Goal: Task Accomplishment & Management: Manage account settings

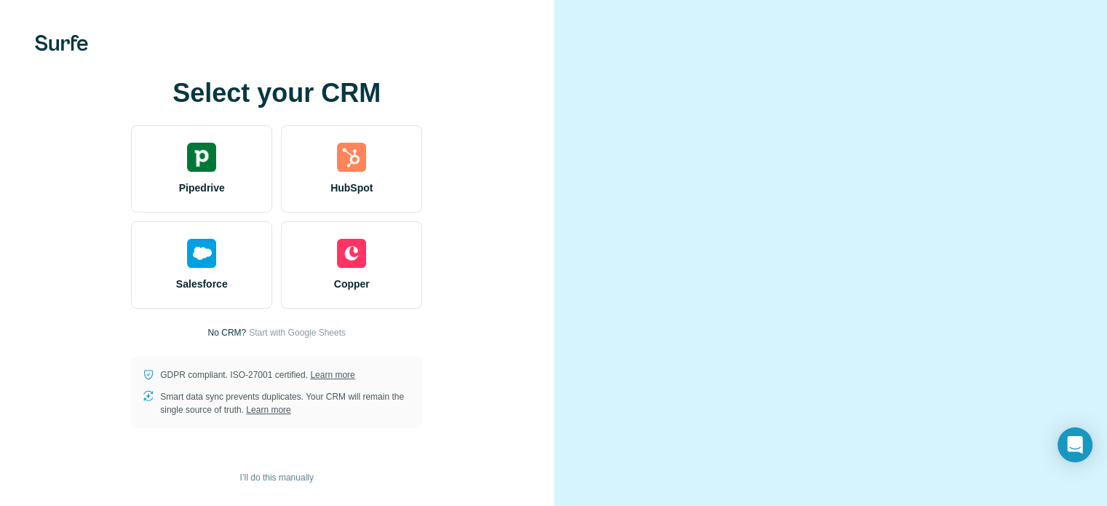
click at [1070, 34] on div at bounding box center [831, 253] width 554 height 506
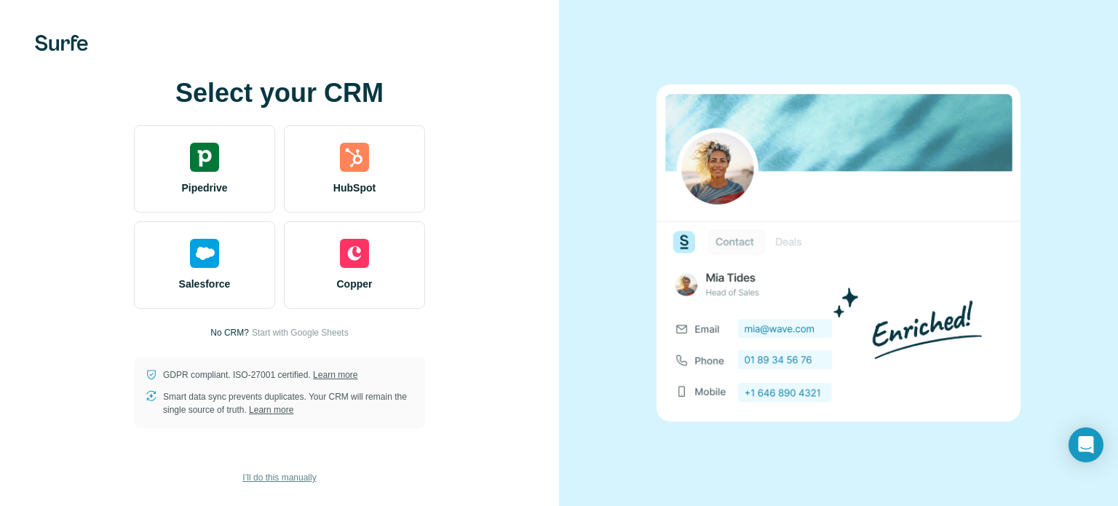
click at [294, 475] on span "I’ll do this manually" at bounding box center [279, 477] width 74 height 13
click at [277, 476] on span "I’ll do this manually" at bounding box center [279, 477] width 74 height 13
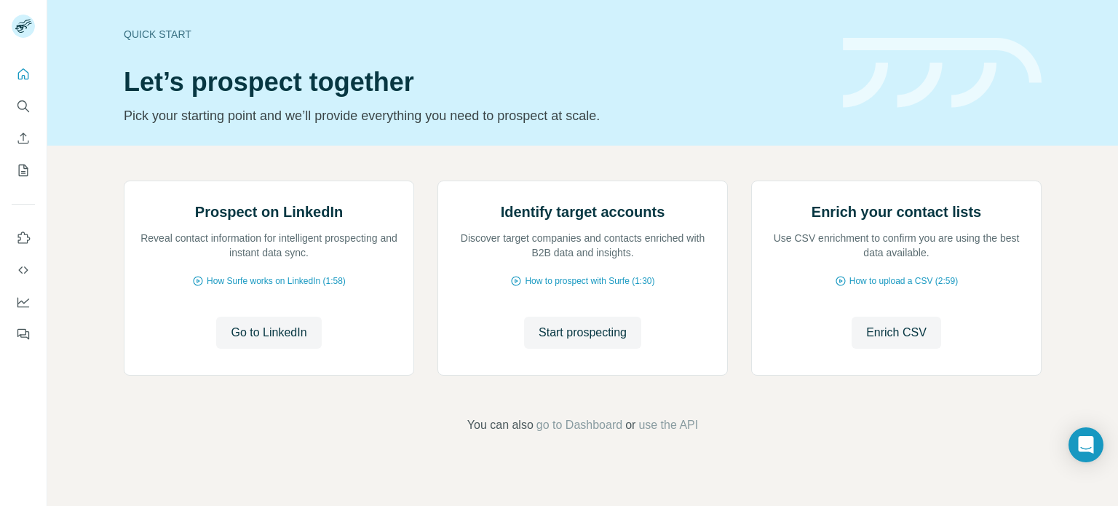
scroll to position [122, 0]
click at [260, 341] on span "Go to LinkedIn" at bounding box center [269, 332] width 76 height 17
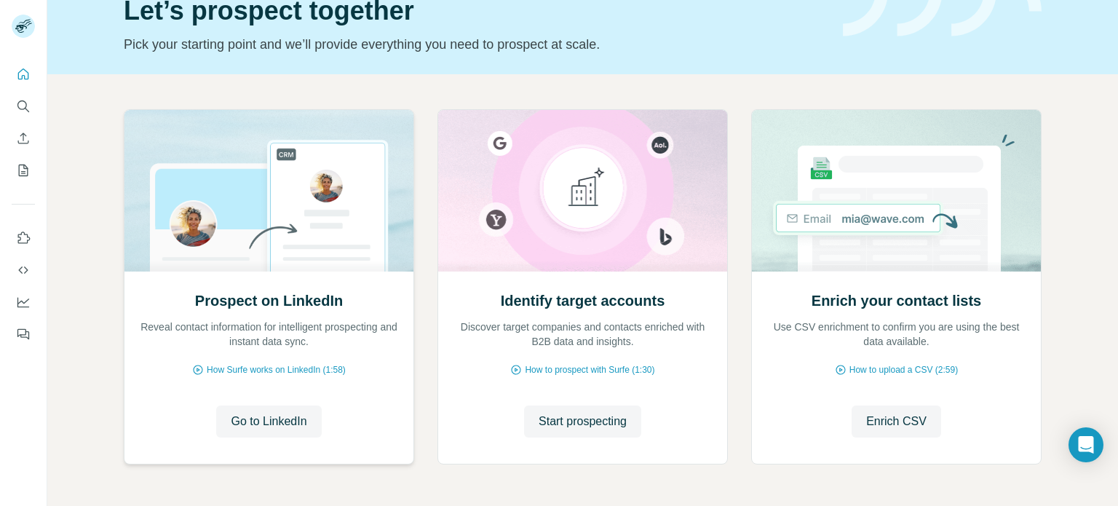
scroll to position [122, 0]
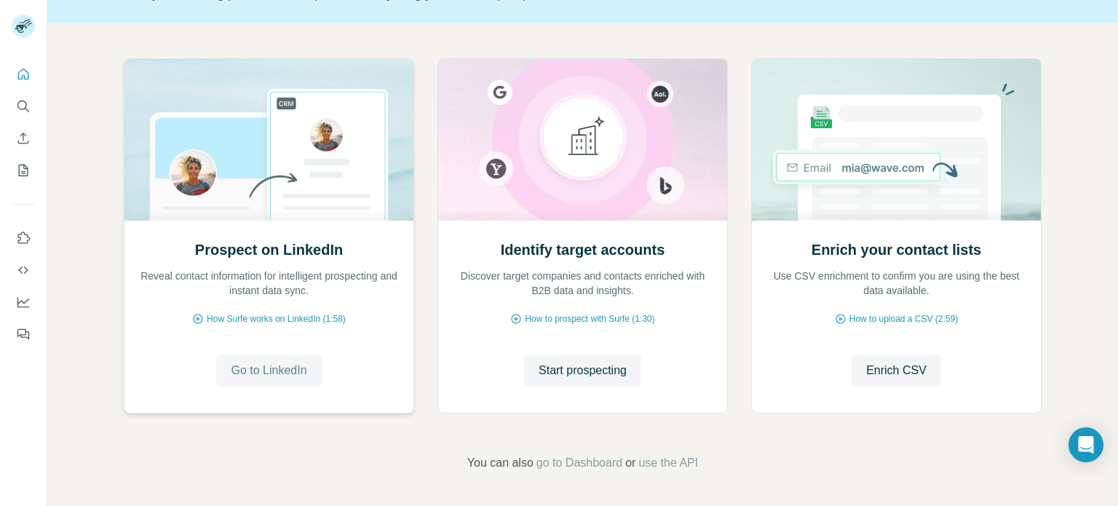
click at [272, 372] on span "Go to LinkedIn" at bounding box center [269, 370] width 76 height 17
click at [580, 457] on span "go to Dashboard" at bounding box center [580, 462] width 86 height 17
click at [693, 463] on span "use the API" at bounding box center [669, 462] width 60 height 17
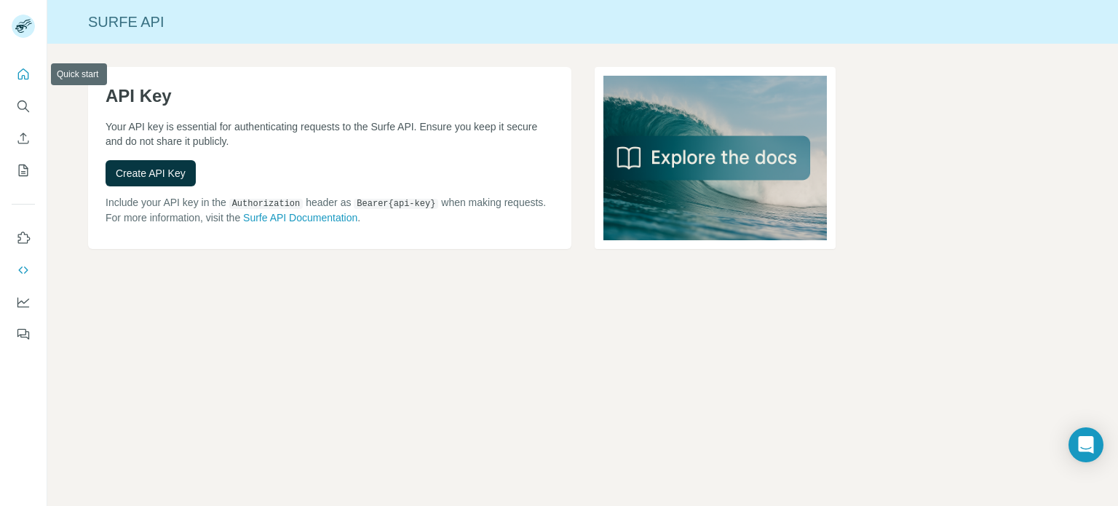
click at [25, 75] on icon "Quick start" at bounding box center [23, 74] width 15 height 15
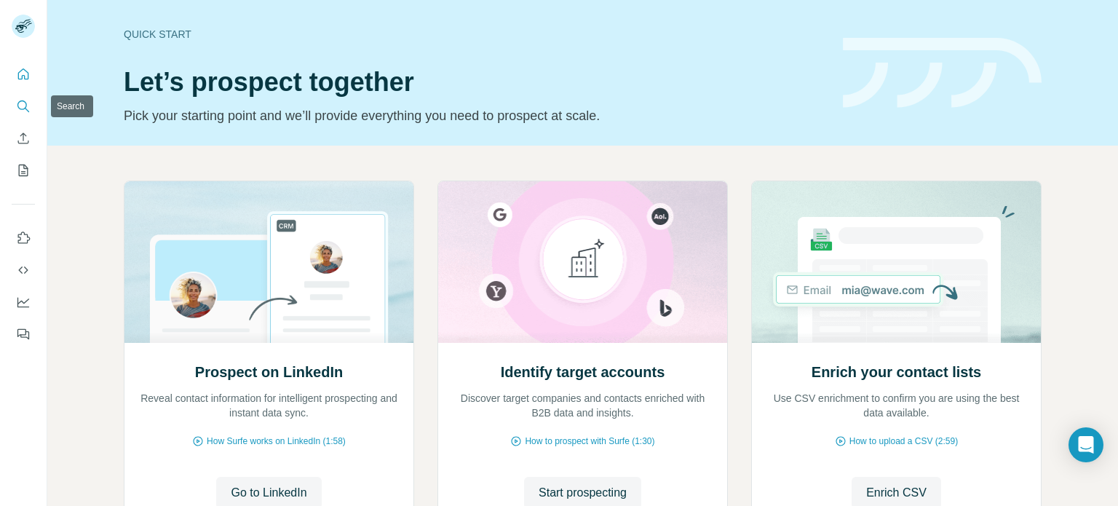
drag, startPoint x: 25, startPoint y: 107, endPoint x: 101, endPoint y: 233, distance: 147.0
click at [25, 107] on icon "Search" at bounding box center [23, 106] width 15 height 15
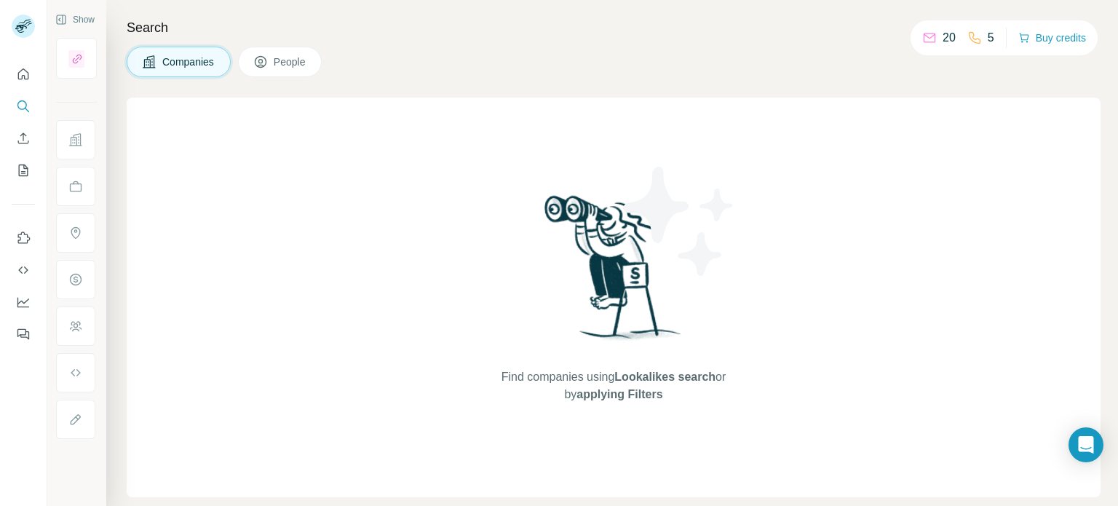
click at [932, 35] on div "20" at bounding box center [938, 37] width 33 height 17
click at [922, 36] on icon at bounding box center [929, 38] width 15 height 15
click at [944, 36] on p "20" at bounding box center [949, 37] width 13 height 17
click at [294, 59] on span "People" at bounding box center [290, 62] width 33 height 15
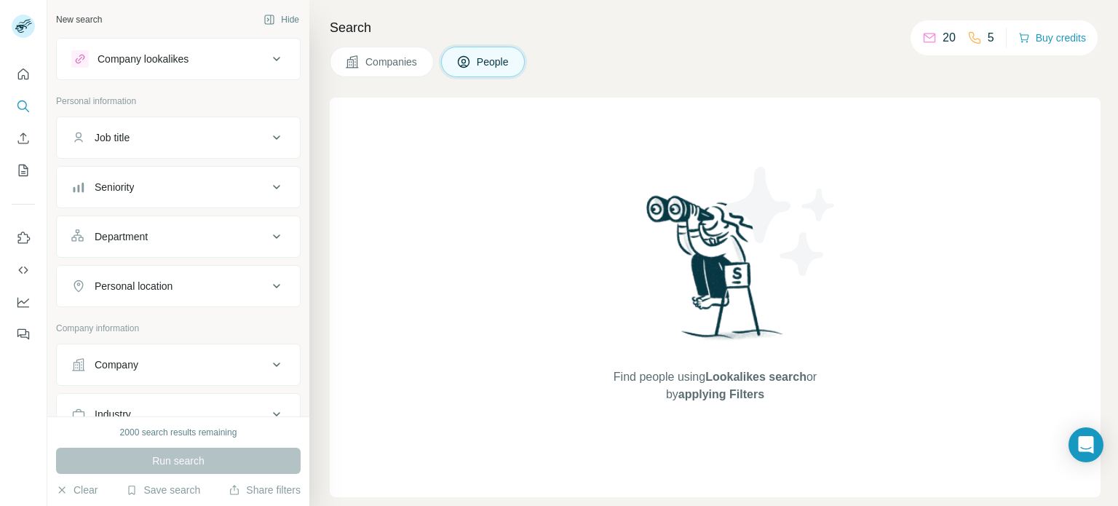
click at [379, 66] on span "Companies" at bounding box center [392, 62] width 53 height 15
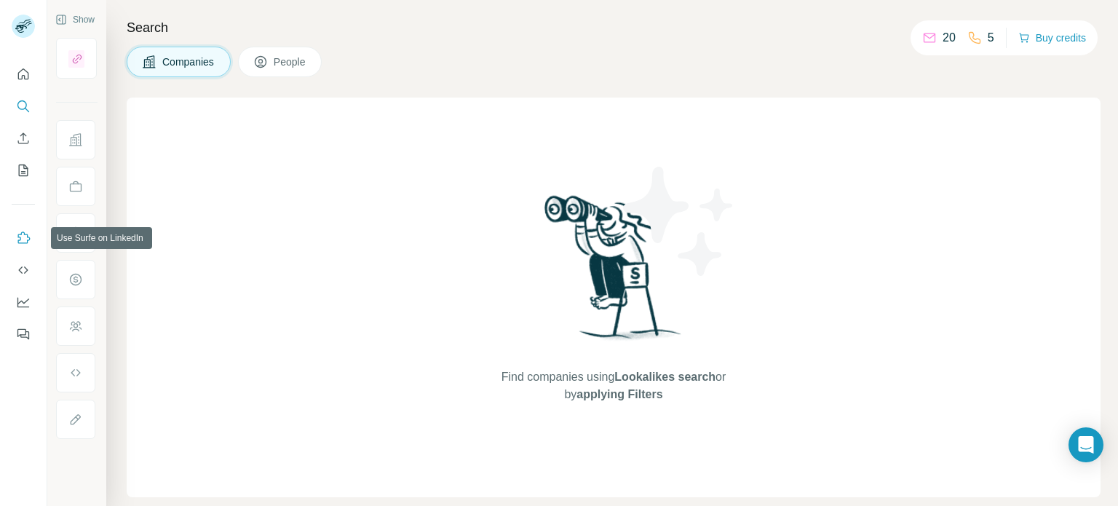
click at [20, 237] on icon "Use Surfe on LinkedIn" at bounding box center [23, 238] width 15 height 15
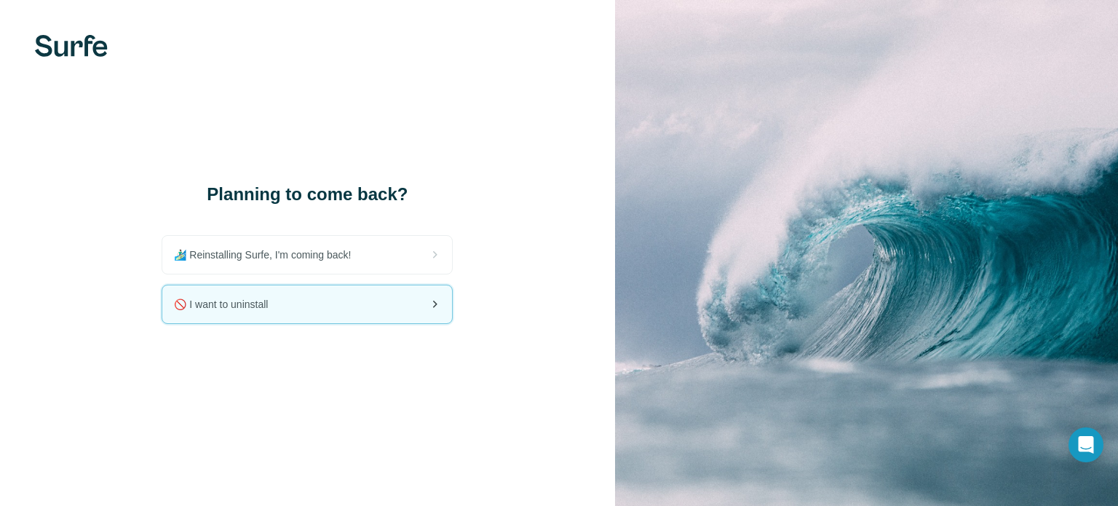
click at [280, 308] on span "🚫 I want to uninstall" at bounding box center [227, 304] width 106 height 15
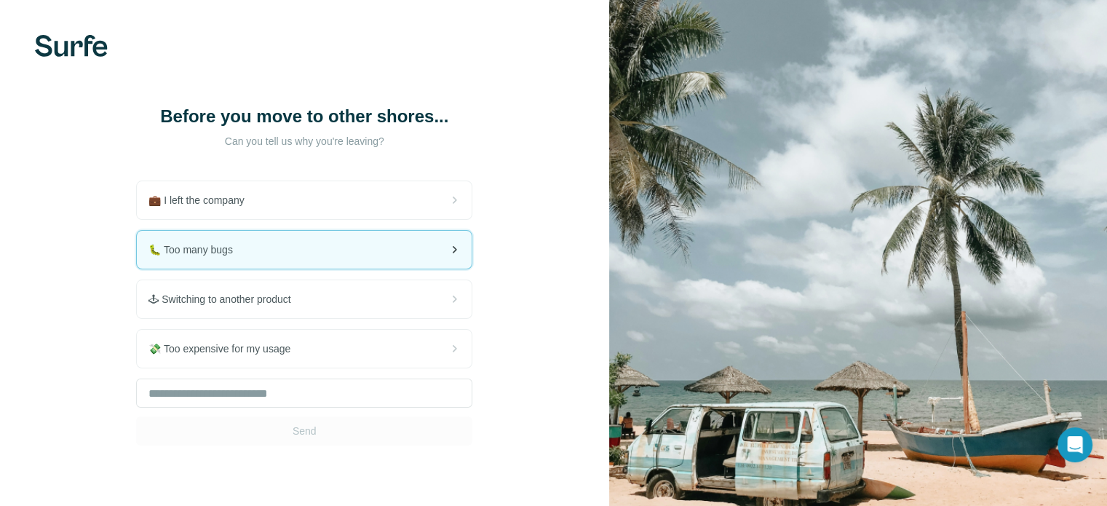
click at [289, 264] on div "🐛 Too many bugs" at bounding box center [304, 250] width 335 height 38
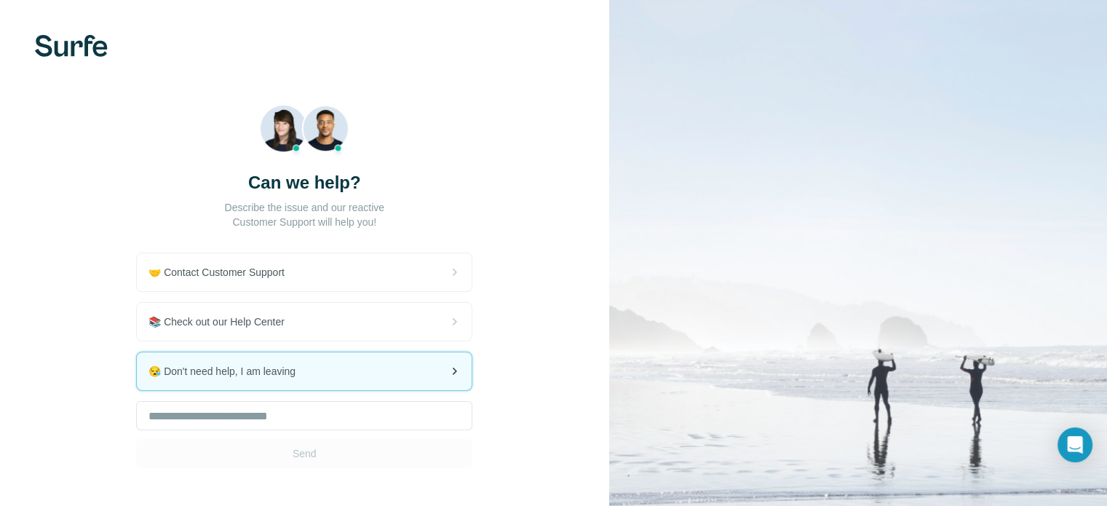
click at [297, 375] on span "😪 Don't need help, I am leaving" at bounding box center [228, 371] width 159 height 15
